Goal: Complete application form

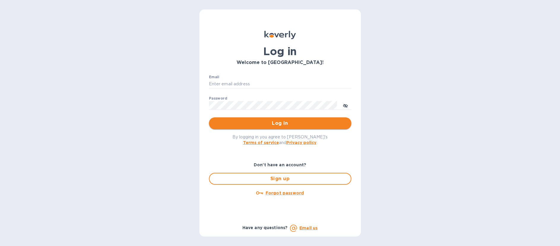
type input "[EMAIL_ADDRESS][DOMAIN_NAME]"
click at [307, 122] on span "Log in" at bounding box center [280, 123] width 133 height 7
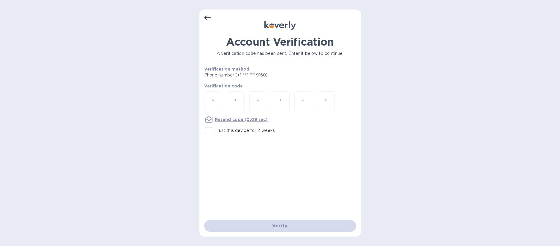
click at [215, 101] on input "number" at bounding box center [213, 101] width 8 height 11
click at [250, 101] on div at bounding box center [258, 101] width 18 height 21
type input "5"
type input "1"
click at [218, 101] on div at bounding box center [213, 101] width 18 height 21
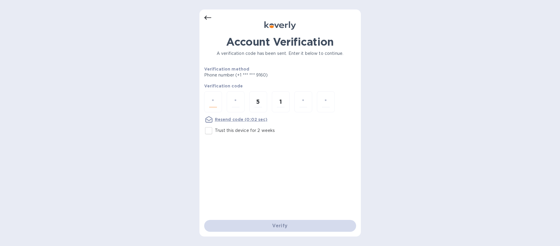
click at [218, 101] on div at bounding box center [213, 101] width 18 height 21
click at [277, 101] on input "1" at bounding box center [281, 101] width 8 height 11
drag, startPoint x: 282, startPoint y: 101, endPoint x: 285, endPoint y: 101, distance: 3.3
click at [283, 101] on input "number" at bounding box center [281, 101] width 8 height 11
drag, startPoint x: 258, startPoint y: 101, endPoint x: 298, endPoint y: 108, distance: 41.4
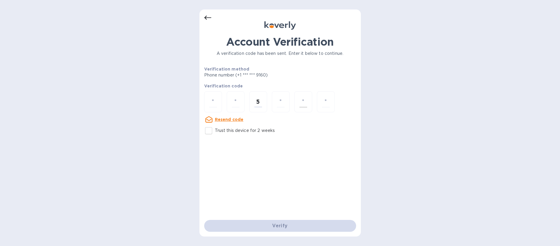
click at [258, 101] on input "5" at bounding box center [258, 101] width 8 height 11
drag, startPoint x: 215, startPoint y: 102, endPoint x: 242, endPoint y: 104, distance: 26.2
click at [216, 102] on input "number" at bounding box center [213, 101] width 8 height 11
type input "5"
type input "1"
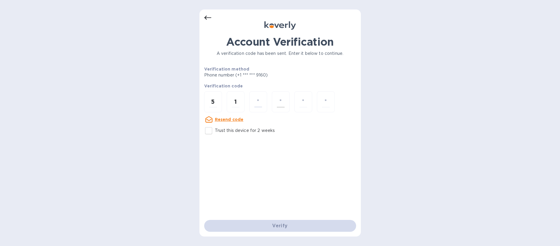
type input "5"
type input "0"
type input "3"
type input "6"
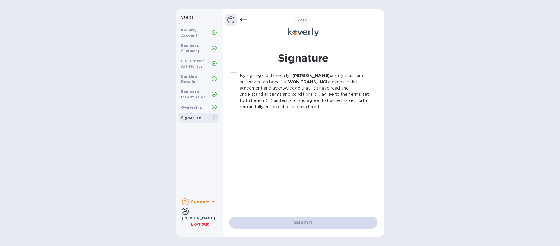
click at [235, 76] on input "By signing electronically, I [PERSON_NAME] WON SUNG certify that I am authorize…" at bounding box center [233, 76] width 12 height 12
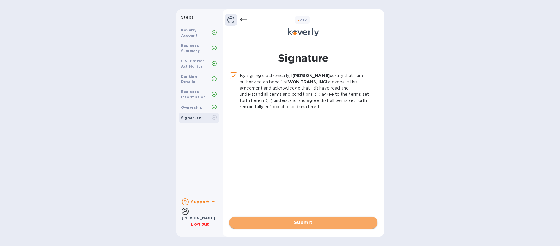
click at [312, 221] on span "Submit" at bounding box center [303, 222] width 139 height 7
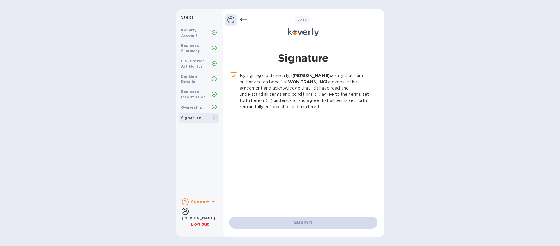
checkbox input "false"
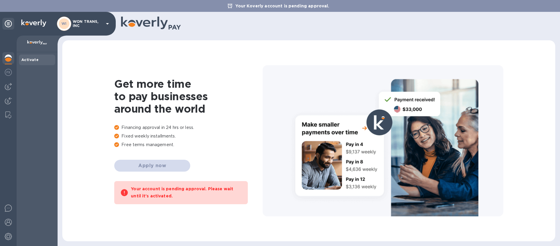
click at [511, 61] on div "Get more time to pay businesses around the world Financing approval in 24 hrs o…" at bounding box center [308, 140] width 481 height 189
